Goal: Task Accomplishment & Management: Manage account settings

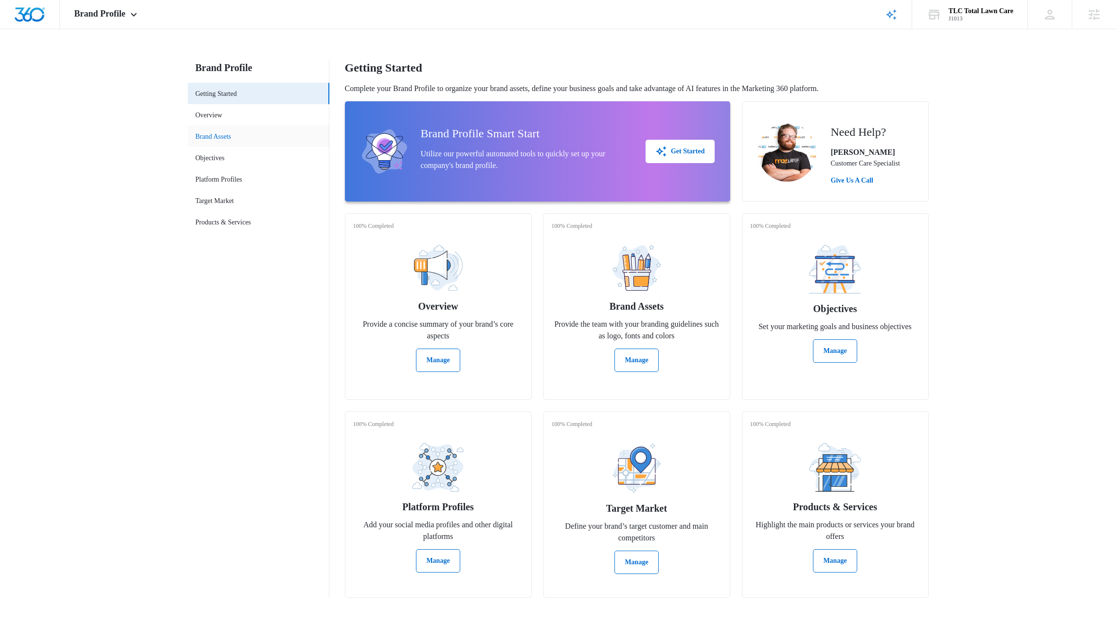
click at [232, 134] on link "Brand Assets" at bounding box center [214, 136] width 36 height 10
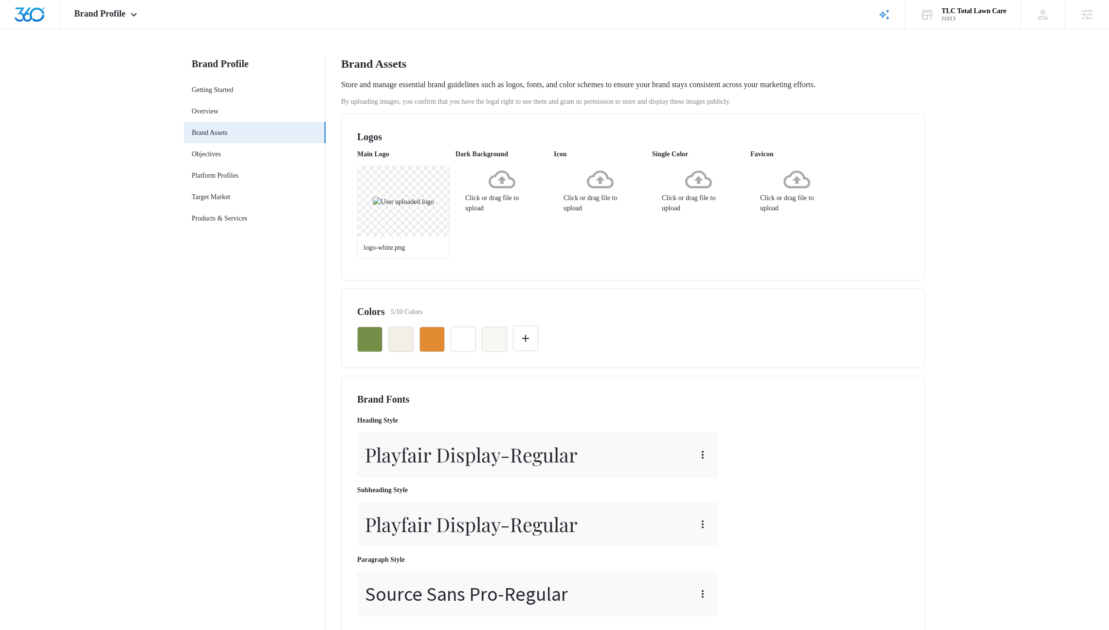
scroll to position [13, 0]
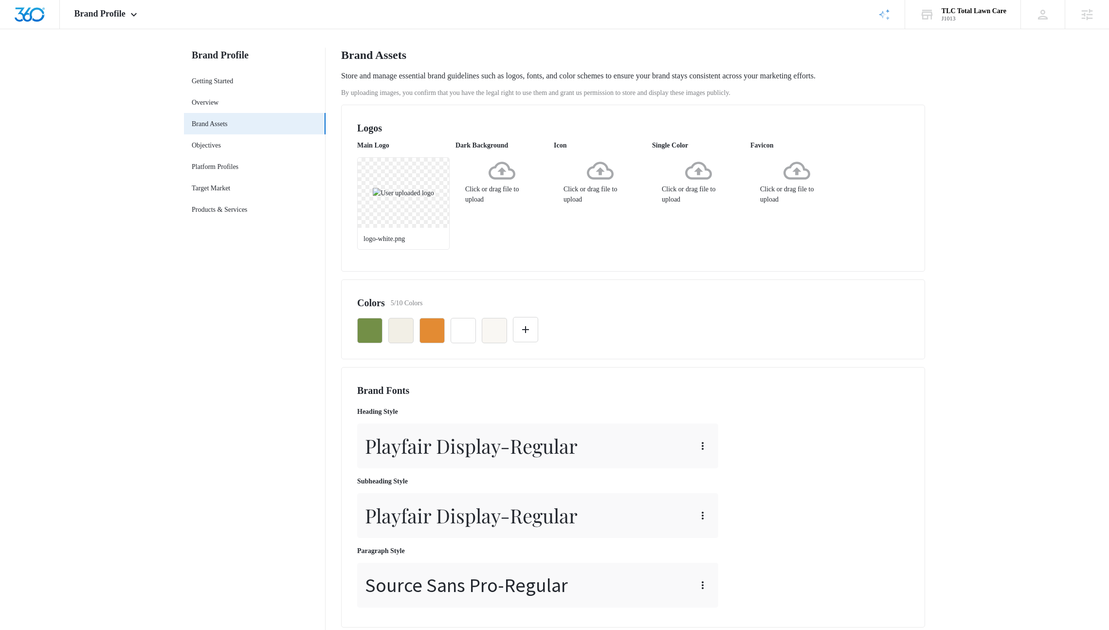
click at [485, 204] on div "Click or drag file to upload" at bounding box center [502, 180] width 92 height 47
click at [531, 174] on icon "More" at bounding box center [534, 170] width 12 height 12
click at [543, 210] on div "Delete" at bounding box center [552, 211] width 28 height 7
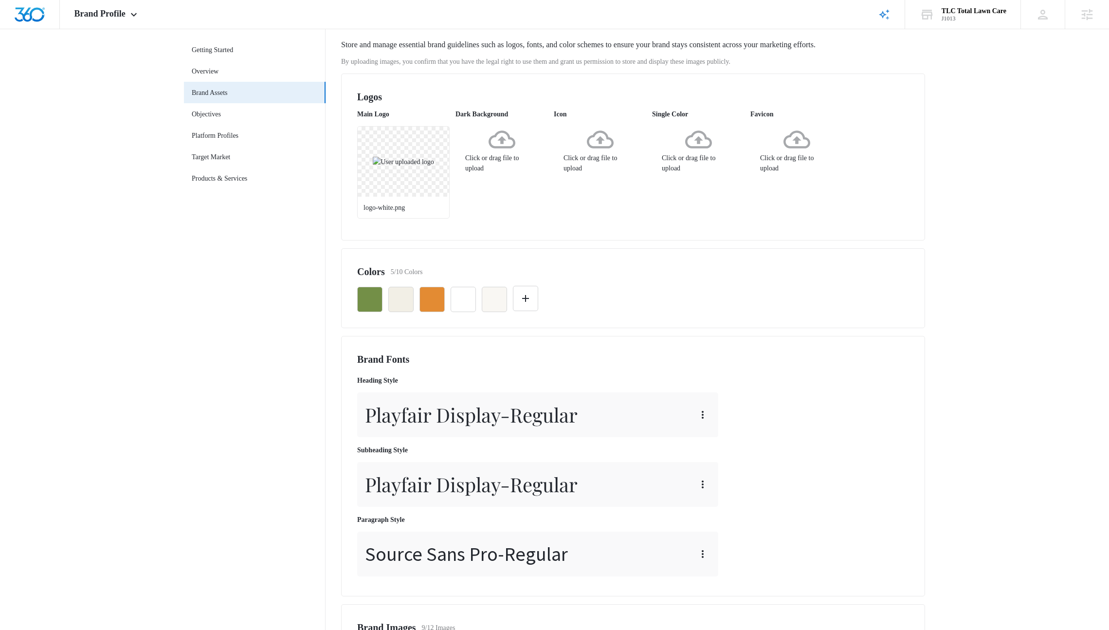
scroll to position [43, 0]
click at [467, 303] on icon "button" at bounding box center [463, 300] width 12 height 12
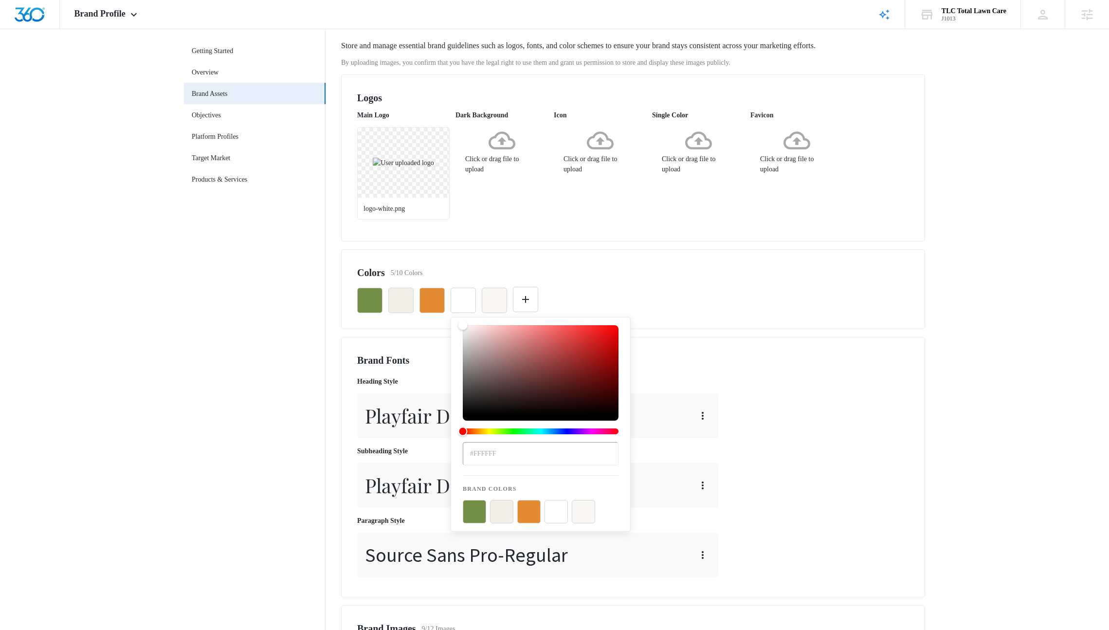
click at [594, 272] on div "Colors 5/10 Colors" at bounding box center [633, 272] width 552 height 15
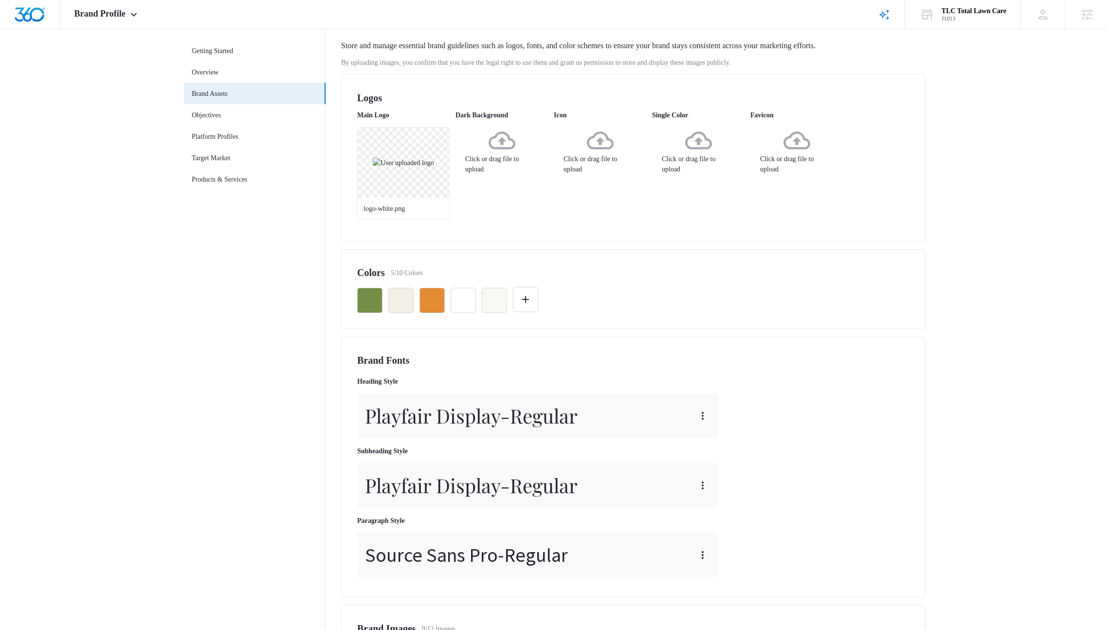
click at [523, 174] on div "Click or drag file to upload" at bounding box center [502, 150] width 92 height 47
click at [978, 24] on div "TLC Total Lawn Care J1013 Your Accounts View All" at bounding box center [962, 14] width 115 height 29
